Goal: Task Accomplishment & Management: Manage account settings

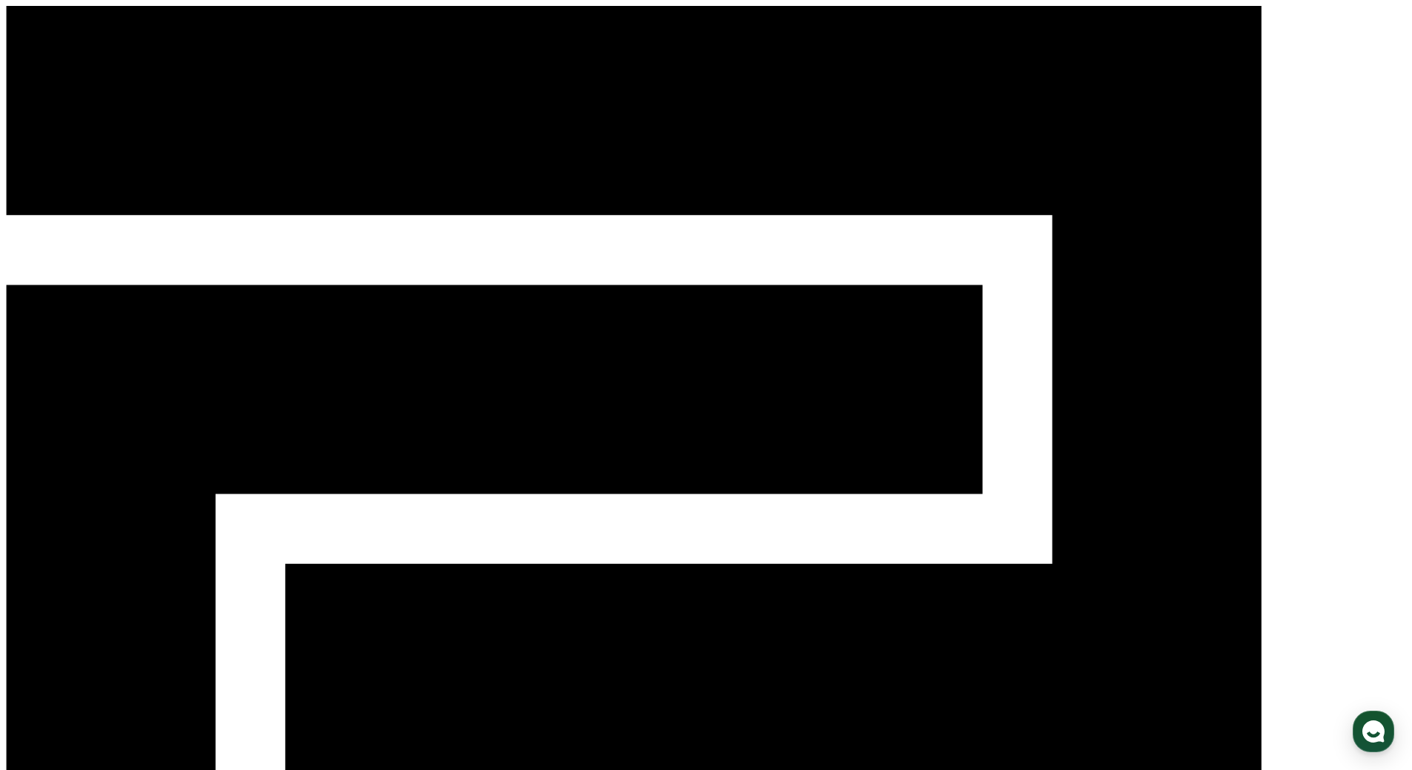
select select "**********"
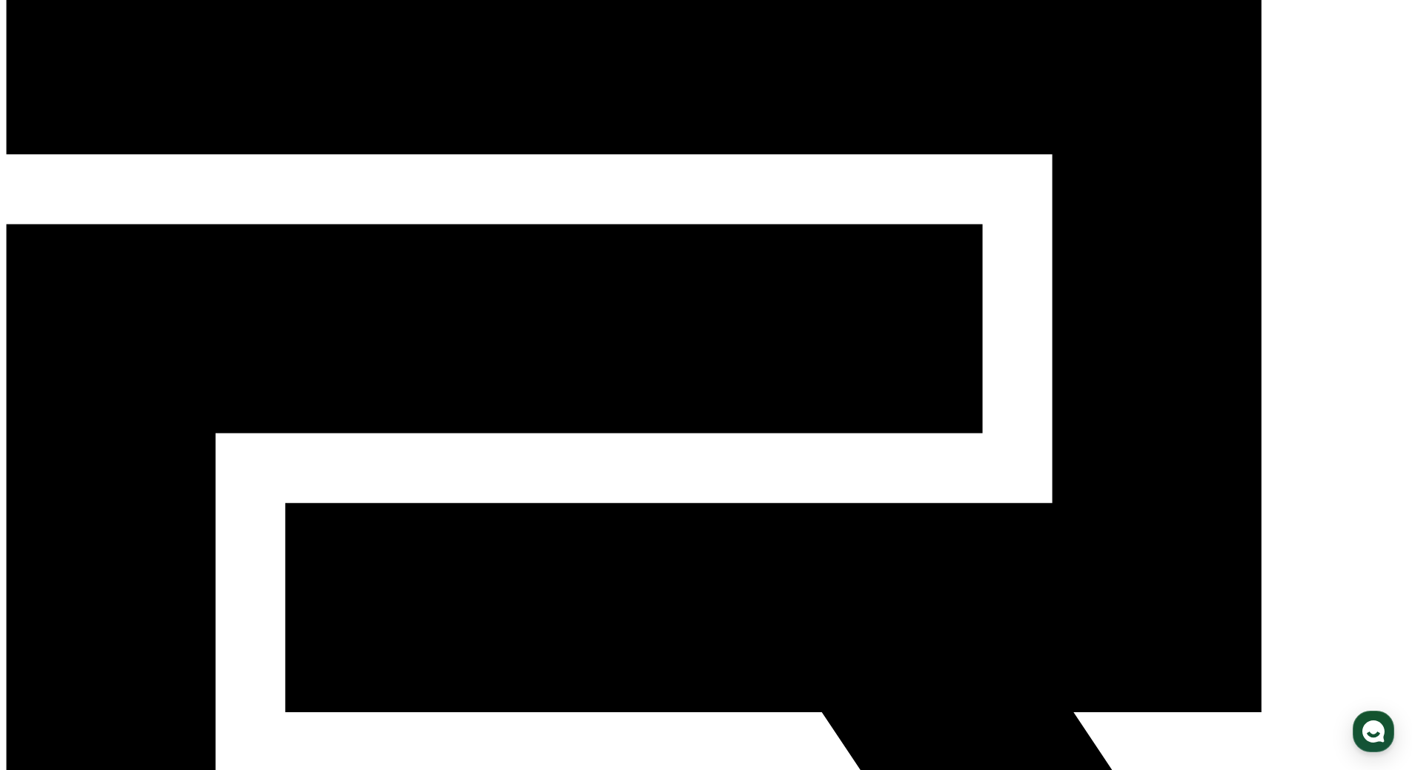
scroll to position [116, 0]
